Goal: Task Accomplishment & Management: Manage account settings

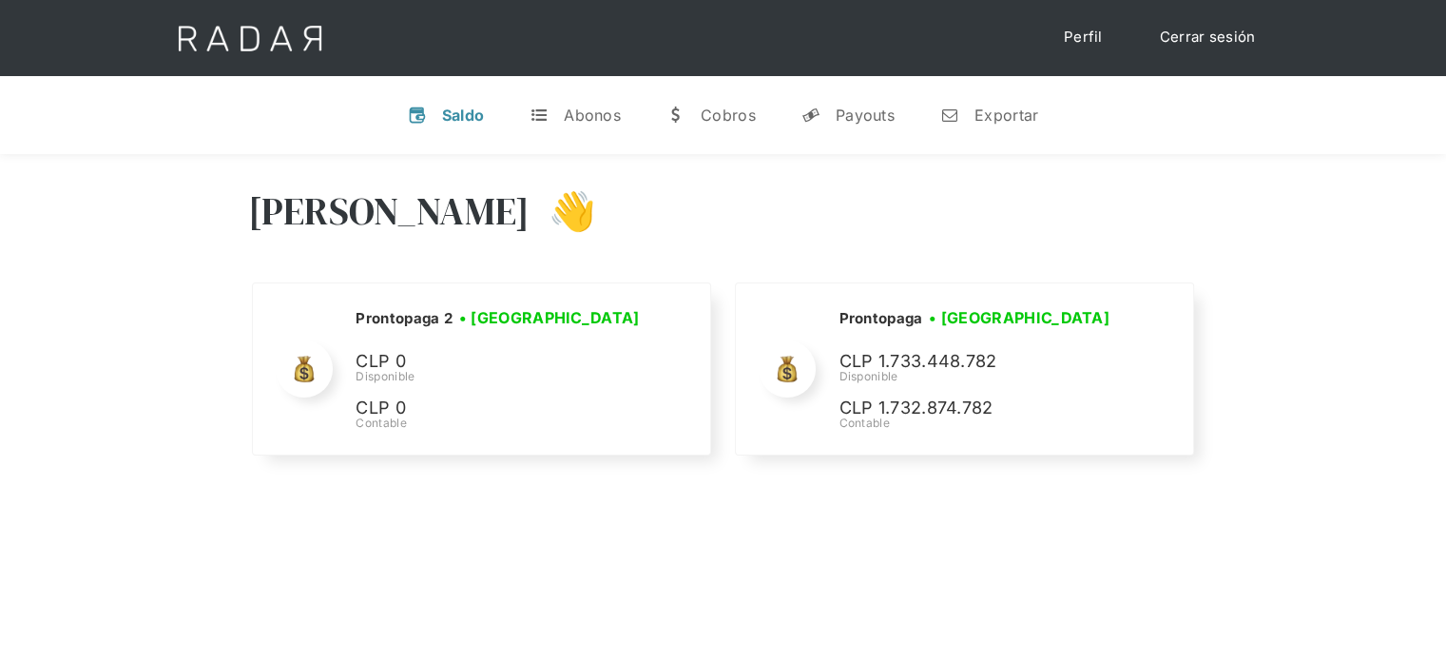
click at [885, 574] on div "Hola José 👋 Cargando tus cuentas... Nombre de la empresa • Conectada • Desconec…" at bounding box center [723, 484] width 1446 height 661
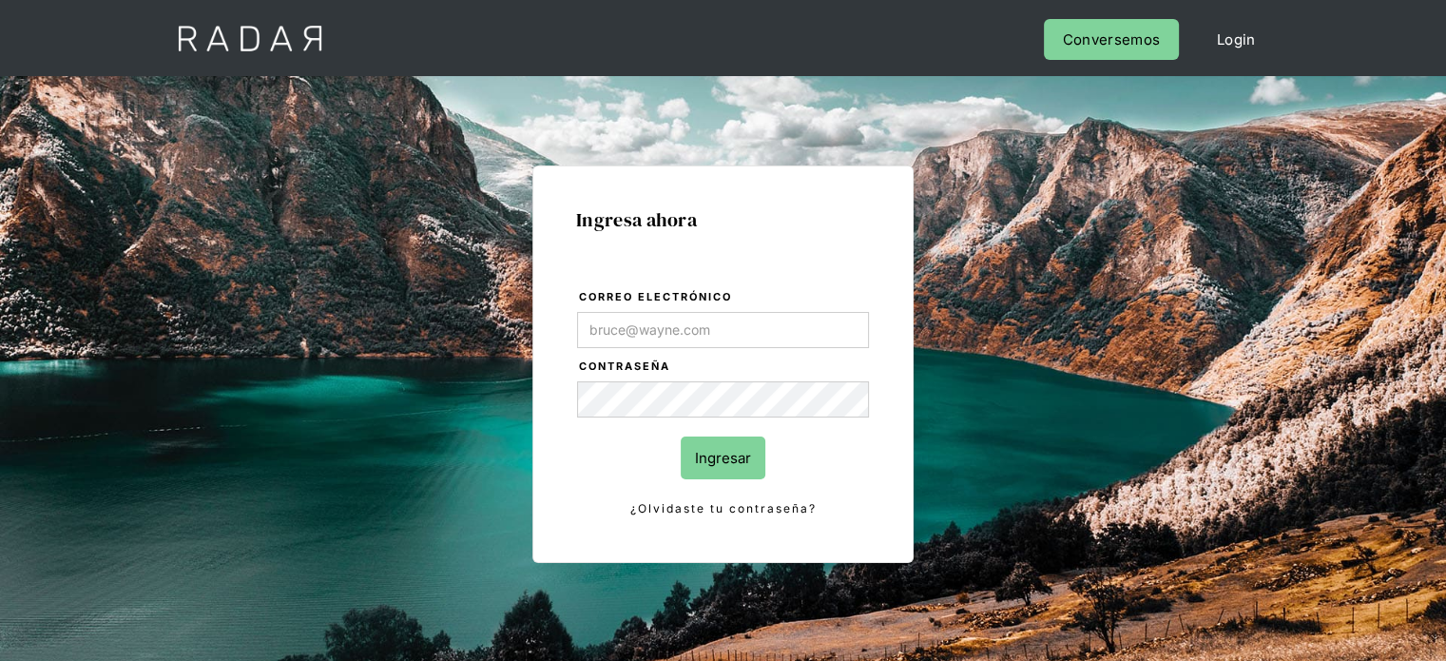
click at [672, 332] on input "Correo electrónico" at bounding box center [723, 330] width 292 height 36
click at [688, 330] on input "Correo electrónico" at bounding box center [723, 330] width 292 height 36
type input "[EMAIL_ADDRESS][DOMAIN_NAME]"
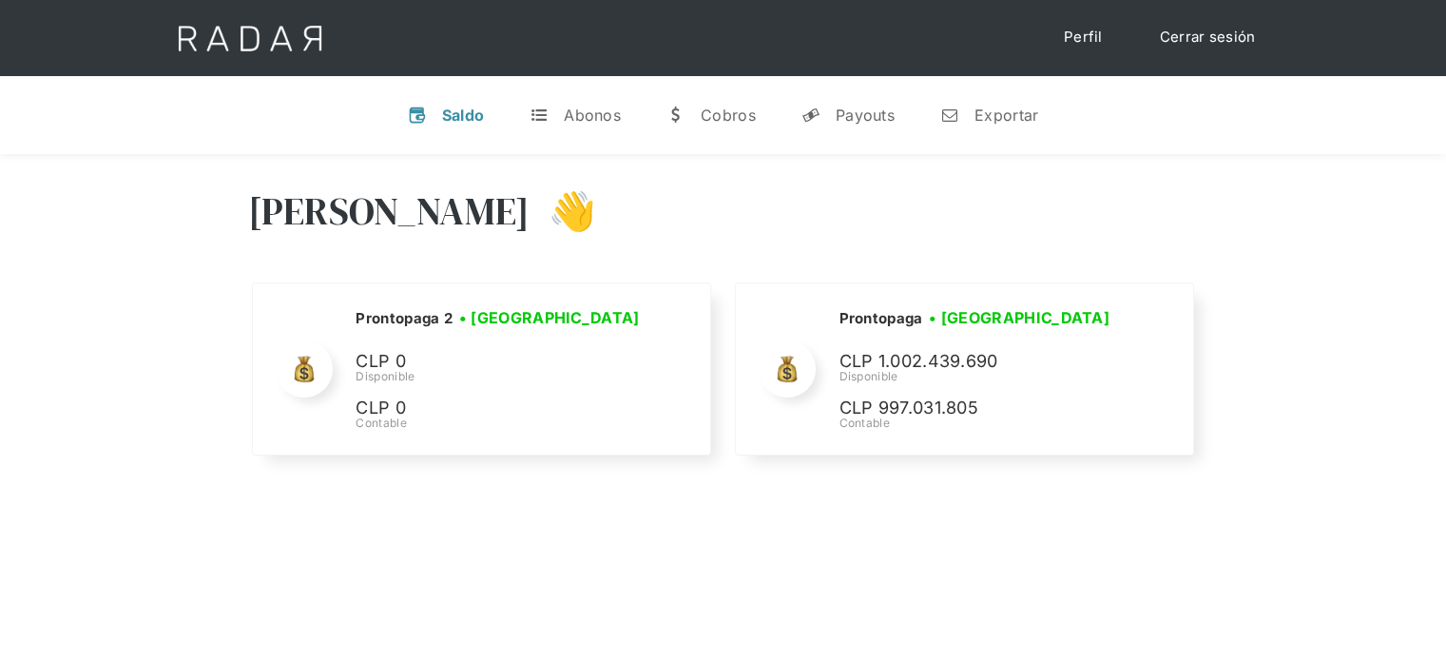
click at [885, 198] on div "[PERSON_NAME] 👋" at bounding box center [723, 225] width 951 height 114
click at [1202, 216] on div "[PERSON_NAME] 👋 Cargando tus cuentas... Nombre de la empresa • [GEOGRAPHIC_DATA…" at bounding box center [723, 324] width 1446 height 340
